Goal: Information Seeking & Learning: Learn about a topic

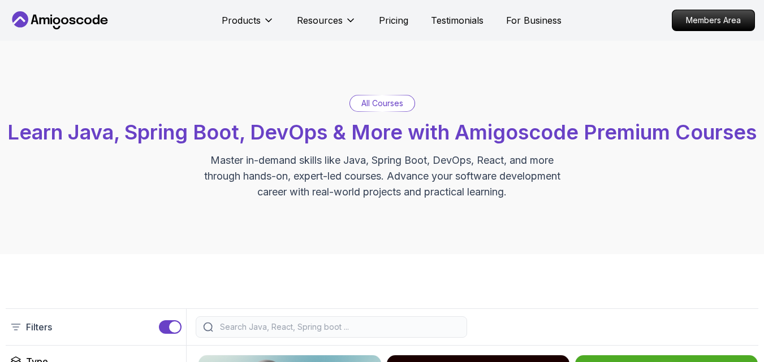
scroll to position [113, 0]
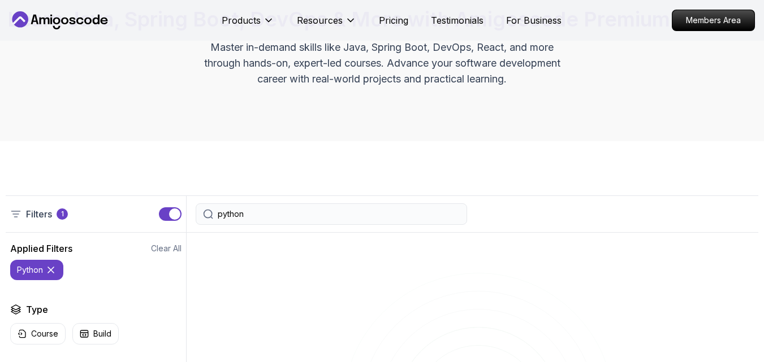
type input "python"
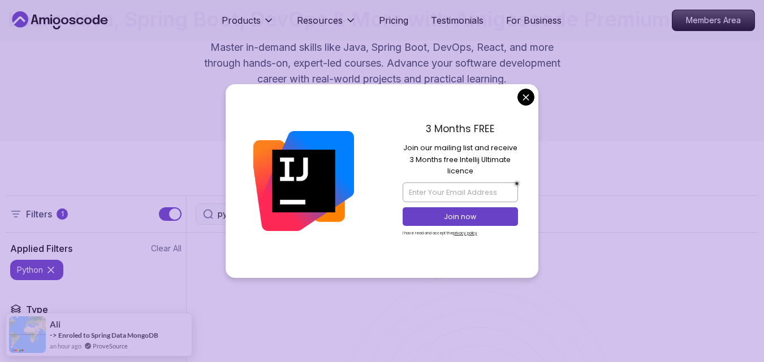
click at [207, 219] on icon at bounding box center [208, 214] width 10 height 10
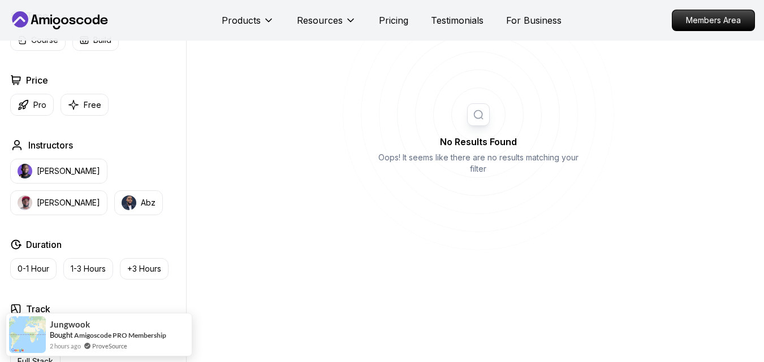
scroll to position [384, 0]
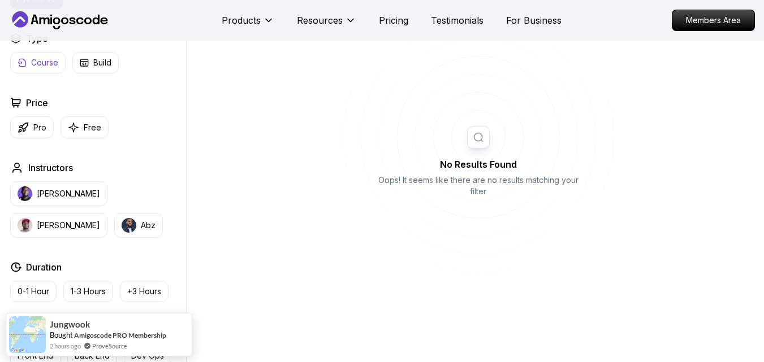
click at [34, 68] on p "Course" at bounding box center [44, 62] width 27 height 11
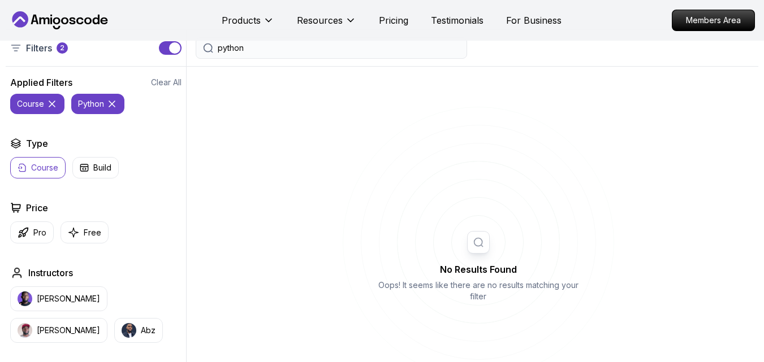
scroll to position [249, 0]
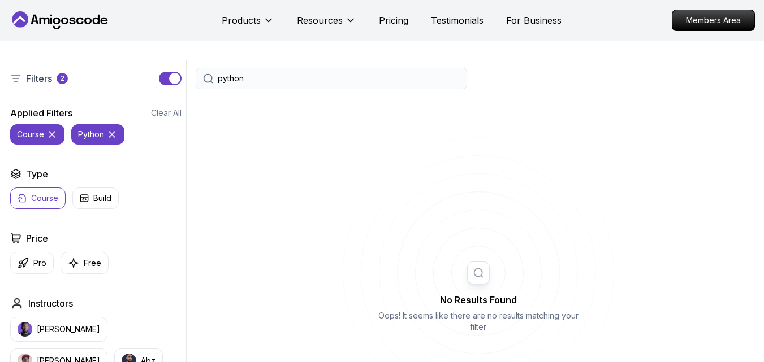
click at [113, 140] on icon at bounding box center [111, 134] width 11 height 11
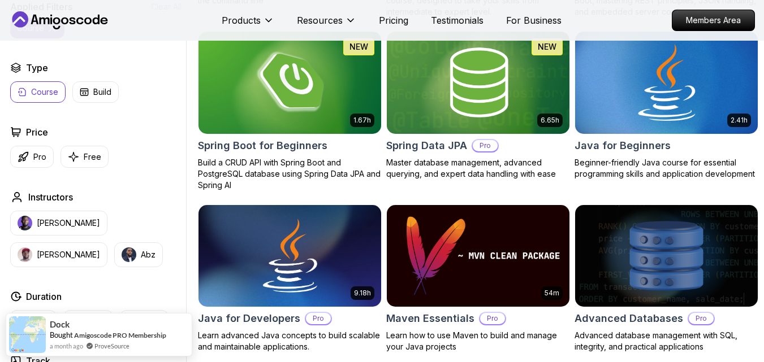
scroll to position [520, 0]
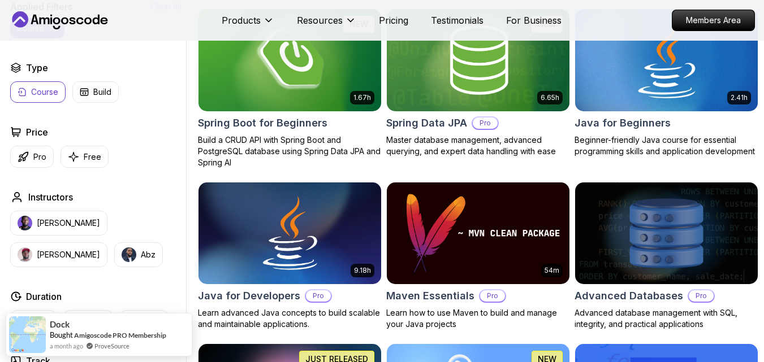
click at [702, 131] on div "Java for Beginners" at bounding box center [666, 123] width 184 height 16
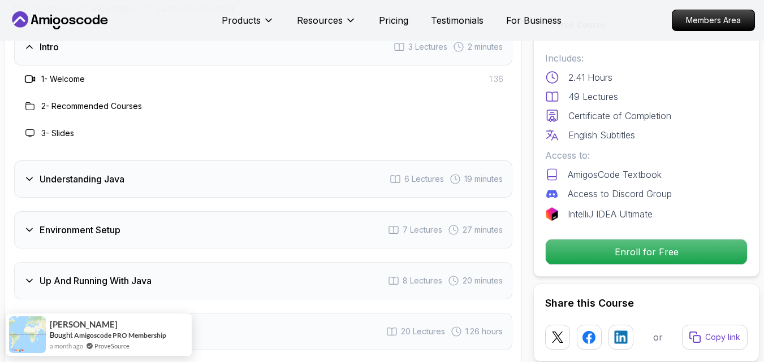
scroll to position [1719, 0]
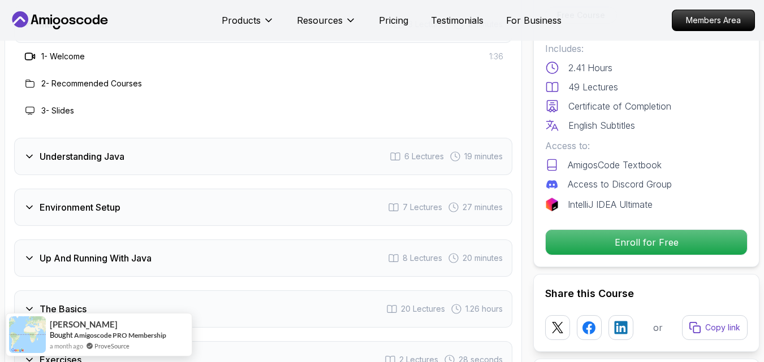
click at [424, 304] on span "20 Lectures" at bounding box center [423, 309] width 44 height 11
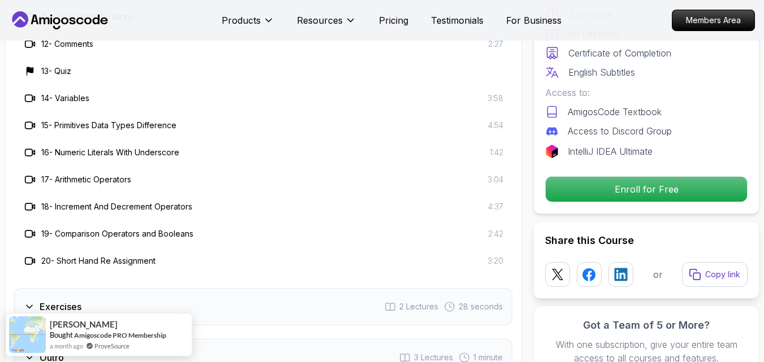
scroll to position [2239, 0]
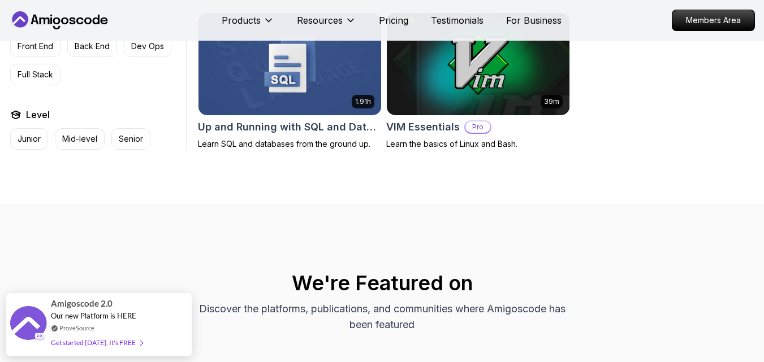
scroll to position [2781, 0]
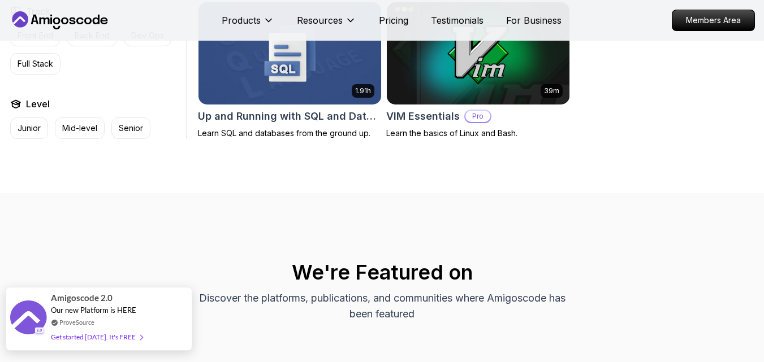
click at [87, 336] on div "Get started [DATE]. It's FREE" at bounding box center [97, 337] width 92 height 13
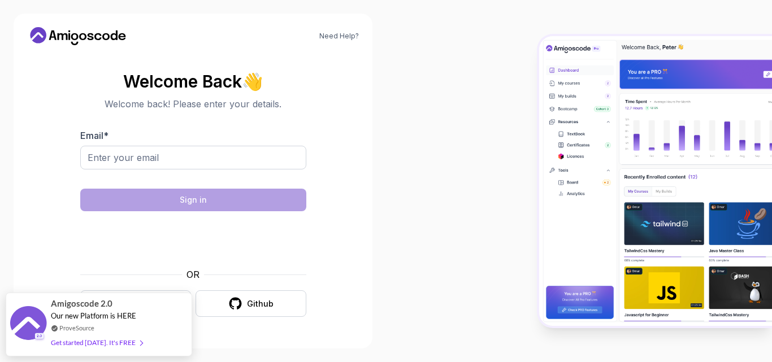
click at [326, 239] on section "Welcome Back 👋 Welcome back! Please enter your details. Email * Sign in OR Goog…" at bounding box center [193, 194] width 332 height 267
